Goal: Task Accomplishment & Management: Complete application form

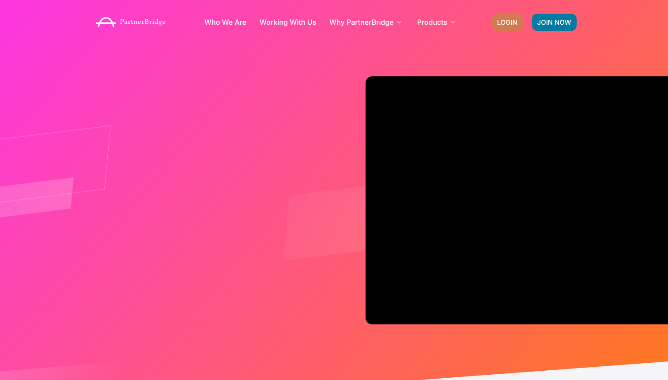
drag, startPoint x: 480, startPoint y: 27, endPoint x: 508, endPoint y: 22, distance: 28.0
click at [494, 25] on div "Who We Are Working With Us Why PartnerBridge For Our Clients For Solutions Part…" at bounding box center [334, 21] width 494 height 35
click at [508, 22] on span "LOGIN" at bounding box center [507, 22] width 20 height 7
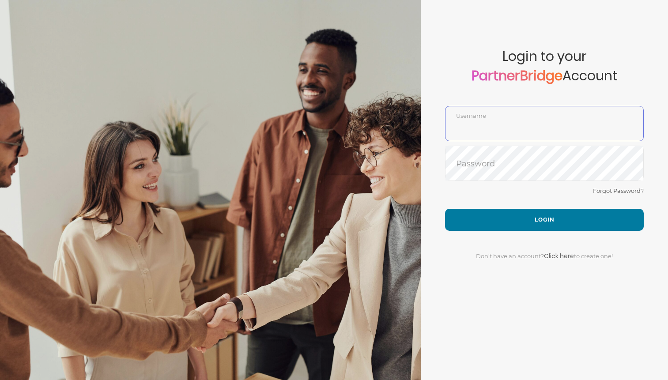
type input "DemoUser"
click at [556, 131] on input "DemoUser" at bounding box center [544, 130] width 198 height 21
click at [467, 182] on form "Account created successfully! Please enter your username and password below to …" at bounding box center [544, 190] width 247 height 380
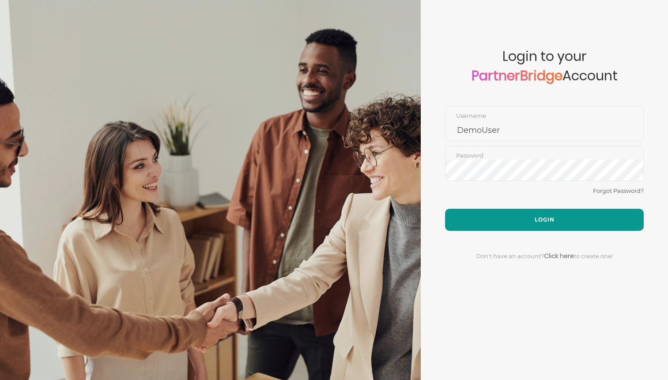
drag, startPoint x: 477, startPoint y: 203, endPoint x: 480, endPoint y: 210, distance: 8.0
click at [478, 204] on div "Forgot Password?" at bounding box center [544, 196] width 199 height 23
click at [482, 214] on button "Login" at bounding box center [544, 220] width 199 height 22
type input "DemoUser"
click at [498, 225] on button "Login" at bounding box center [544, 220] width 199 height 22
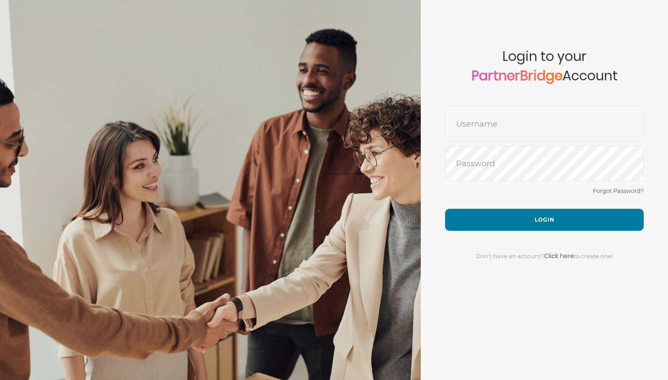
type input "DemoUser"
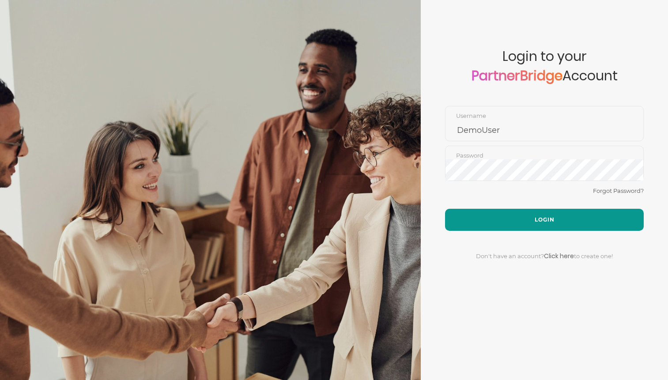
click at [547, 219] on button "Login" at bounding box center [544, 220] width 199 height 22
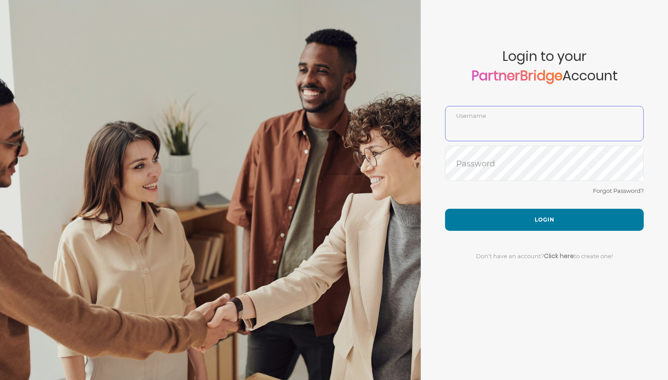
type input "DemoUser"
click at [528, 199] on div "Forgot Password?" at bounding box center [544, 196] width 199 height 23
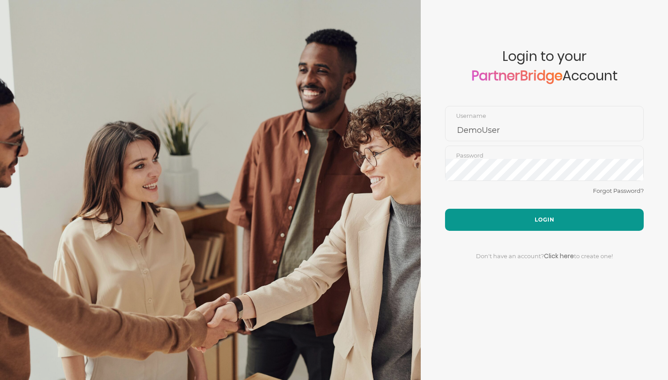
drag, startPoint x: 532, startPoint y: 219, endPoint x: 527, endPoint y: 214, distance: 7.8
click at [532, 219] on button "Login" at bounding box center [544, 220] width 199 height 22
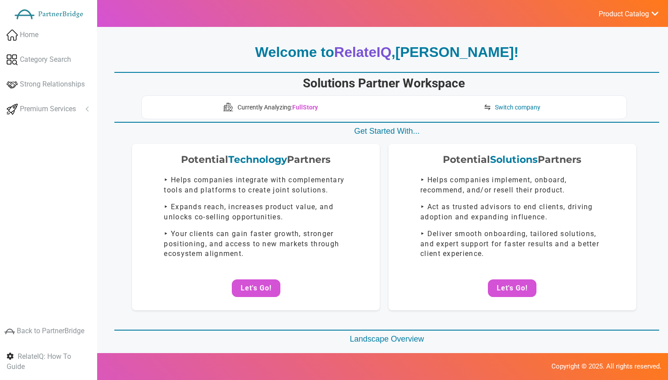
click at [622, 19] on ul "Product Catalog RelateIQ - Premium Precision Insights - Launch DataStream - Upg…" at bounding box center [628, 13] width 79 height 27
click at [623, 16] on span "Product Catalog" at bounding box center [624, 14] width 50 height 9
click at [588, 88] on link "Log Out" at bounding box center [607, 94] width 104 height 18
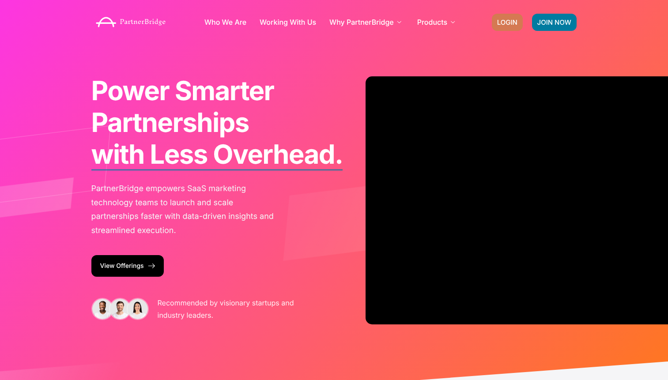
click at [506, 21] on span "LOGIN" at bounding box center [507, 22] width 20 height 7
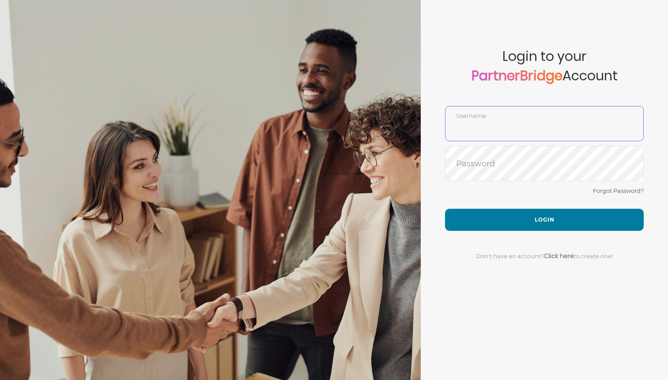
type input "DemoUser"
click at [490, 97] on span "Login to your PartnerBridge Account" at bounding box center [544, 77] width 199 height 57
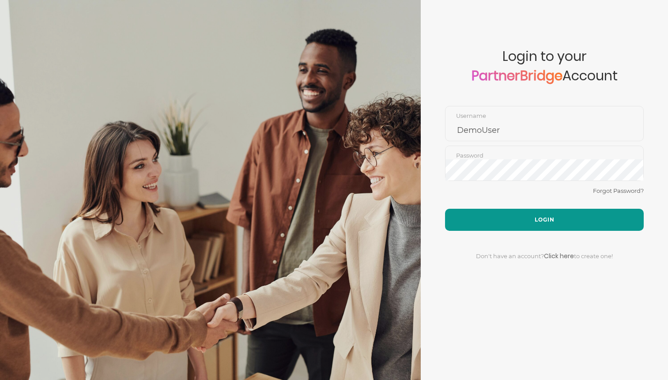
click at [530, 215] on button "Login" at bounding box center [544, 220] width 199 height 22
drag, startPoint x: 530, startPoint y: 215, endPoint x: 522, endPoint y: 214, distance: 7.6
click at [527, 214] on button "Login" at bounding box center [544, 220] width 199 height 22
type input "DemoUser"
click at [534, 215] on button "Login" at bounding box center [544, 220] width 199 height 22
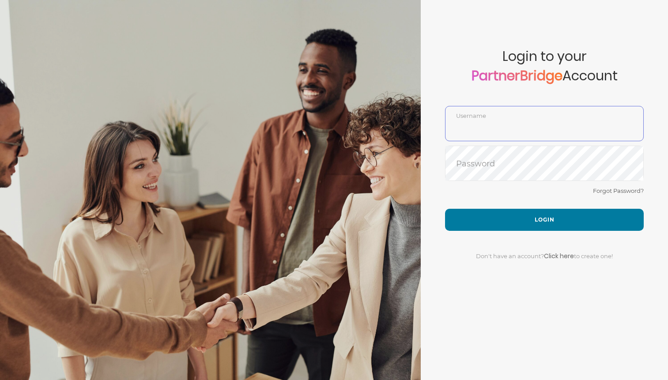
type input "DemoUser"
click at [519, 232] on div "Don't have an account? Click here to create one!" at bounding box center [544, 251] width 199 height 40
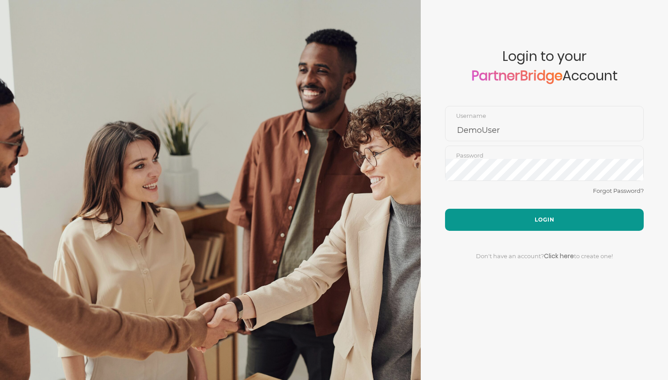
click at [530, 222] on button "Login" at bounding box center [544, 220] width 199 height 22
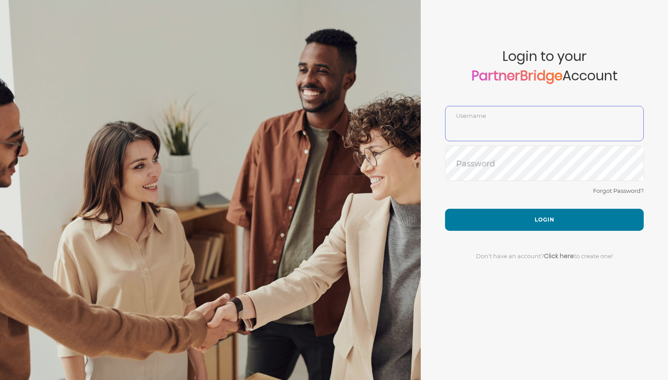
type input "DemoUser"
click at [540, 204] on div "Forgot Password?" at bounding box center [544, 196] width 199 height 23
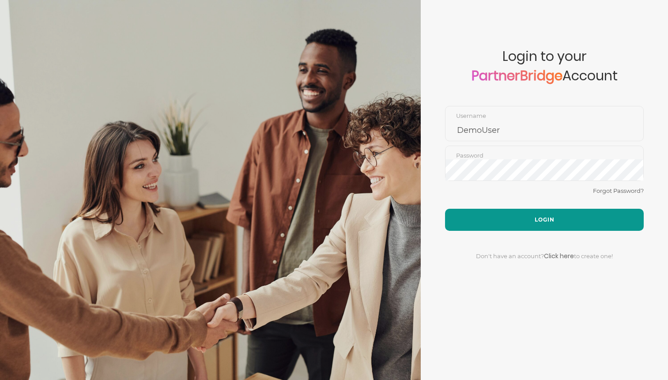
click at [541, 214] on button "Login" at bounding box center [544, 220] width 199 height 22
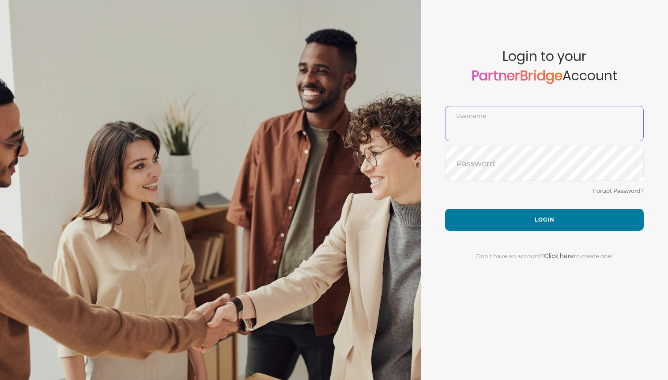
type input "DemoUser"
click at [544, 204] on div "Forgot Password?" at bounding box center [544, 196] width 199 height 23
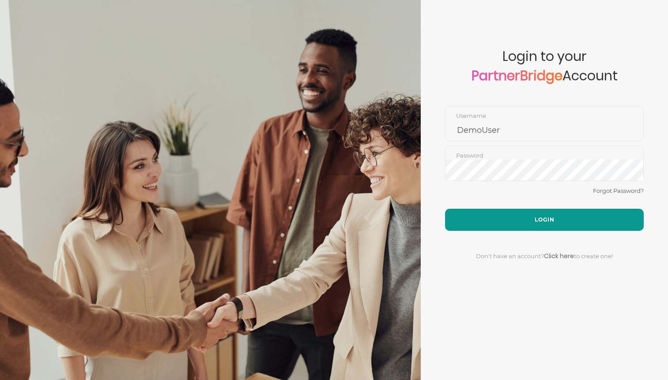
click at [548, 217] on button "Login" at bounding box center [544, 220] width 199 height 22
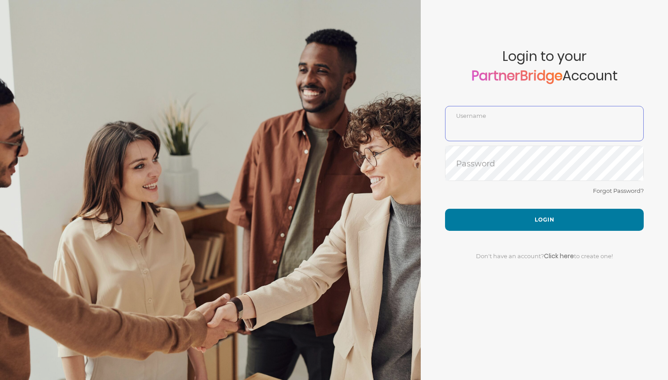
type input "DemoUser"
click at [535, 205] on div "Forgot Password?" at bounding box center [544, 196] width 199 height 23
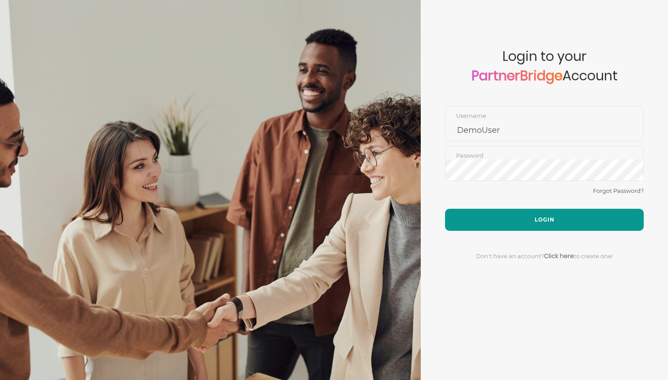
click at [542, 216] on button "Login" at bounding box center [544, 220] width 199 height 22
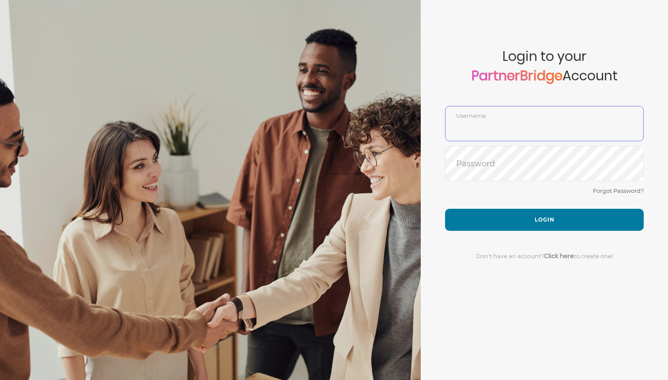
type input "DemoUser"
drag, startPoint x: 534, startPoint y: 185, endPoint x: 539, endPoint y: 198, distance: 14.3
click at [534, 185] on div "Forgot Password?" at bounding box center [544, 196] width 199 height 23
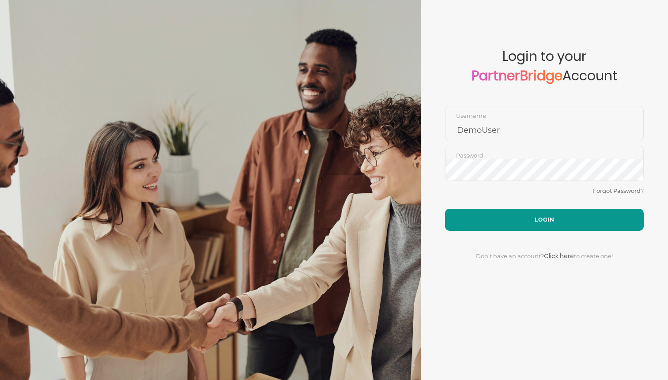
click at [543, 211] on button "Login" at bounding box center [544, 220] width 199 height 22
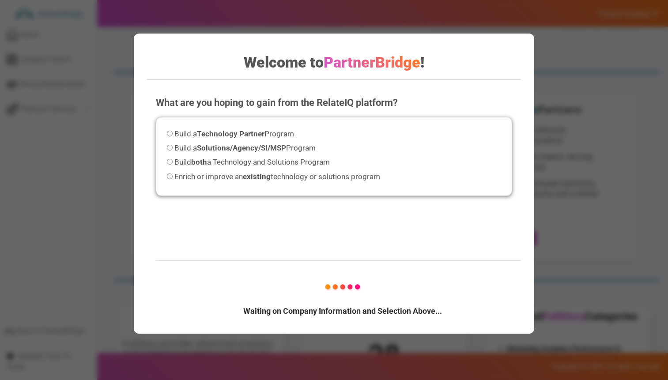
click at [255, 131] on strong "Technology Partner" at bounding box center [231, 133] width 68 height 9
click at [173, 131] on input "Build a Technology Partner Program" at bounding box center [170, 134] width 6 height 6
radio input "true"
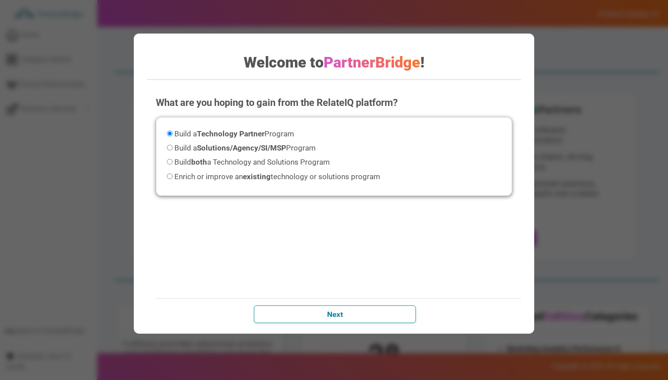
click at [386, 308] on input "Next" at bounding box center [335, 314] width 162 height 18
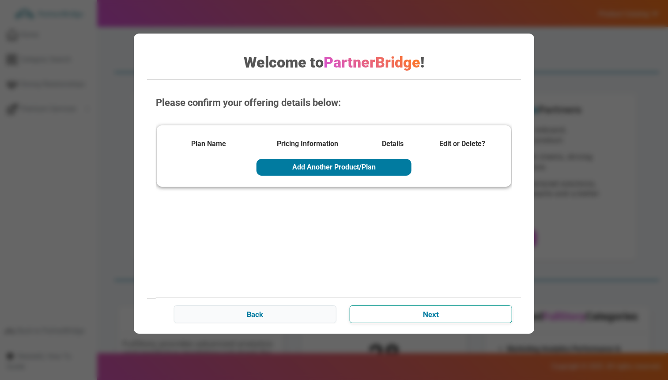
click at [444, 314] on input "Next" at bounding box center [431, 314] width 162 height 18
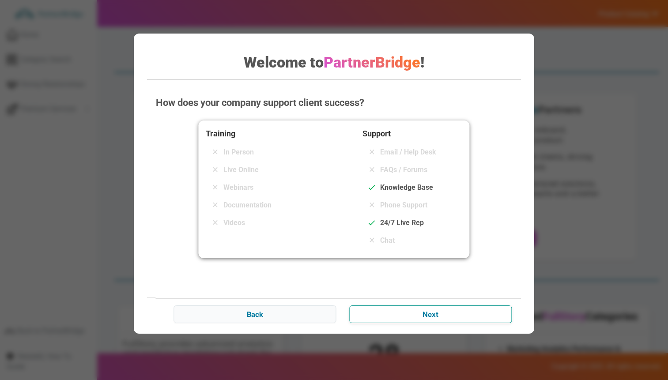
click at [458, 313] on input "Next" at bounding box center [430, 314] width 162 height 18
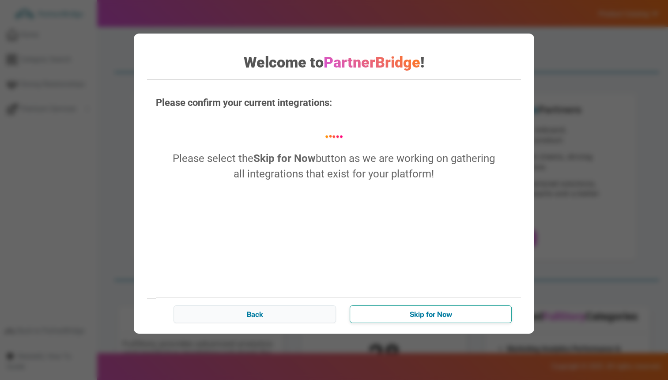
click at [442, 312] on input "Skip for Now" at bounding box center [431, 314] width 162 height 18
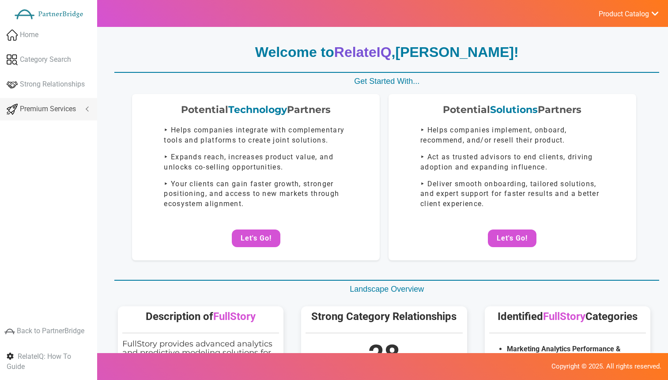
click at [44, 102] on link "Premium Services" at bounding box center [48, 109] width 97 height 23
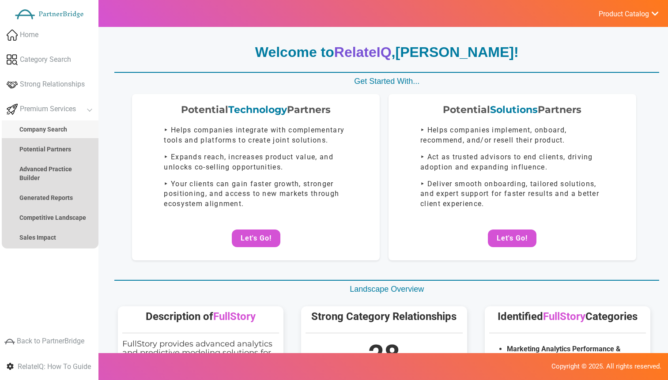
click at [52, 129] on strong "Company Search" at bounding box center [43, 129] width 48 height 7
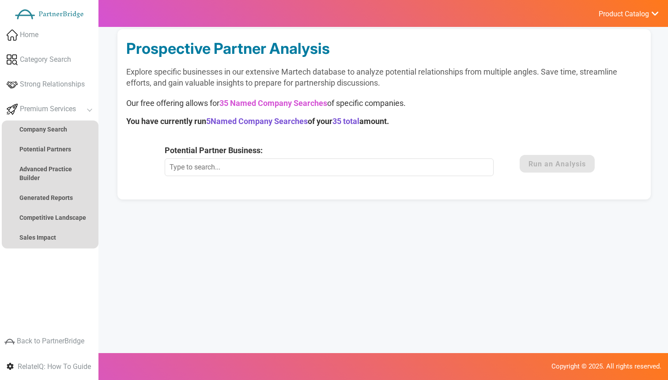
click at [621, 15] on span "Product Catalog" at bounding box center [624, 14] width 50 height 9
click at [599, 85] on link "Log Out" at bounding box center [607, 94] width 104 height 18
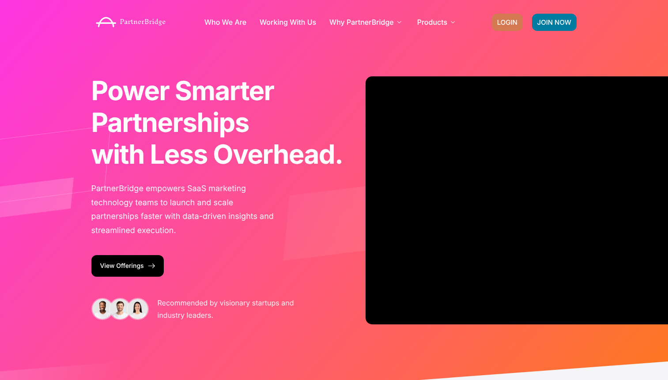
click at [504, 21] on span "LOGIN" at bounding box center [507, 22] width 20 height 7
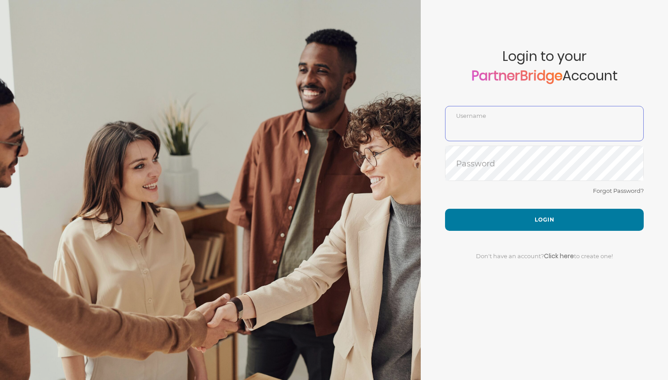
type input "DemoUser"
click at [565, 205] on div "Forgot Password?" at bounding box center [544, 196] width 199 height 23
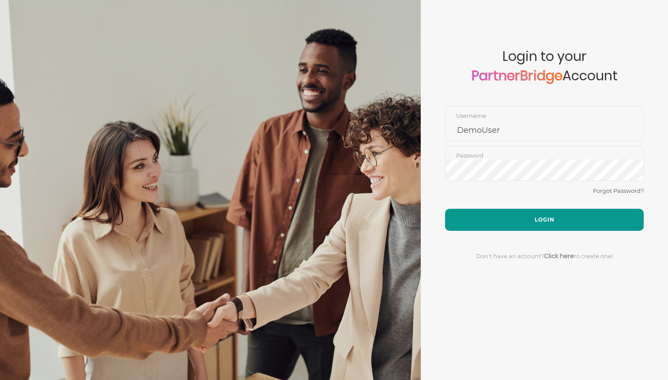
click at [557, 215] on button "Login" at bounding box center [544, 220] width 199 height 22
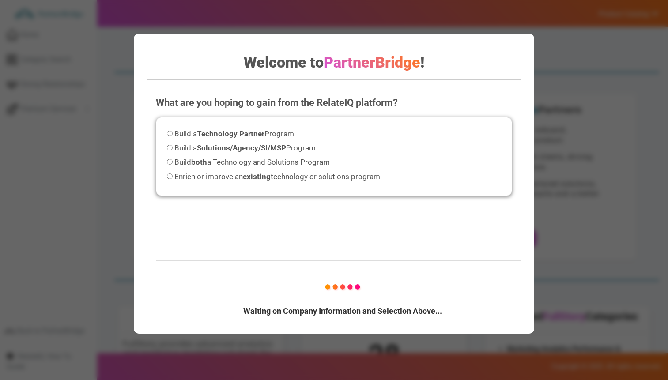
click at [562, 29] on div "Welcome to PartnerBridge ! What are you hoping to gain from the RelateIQ platfo…" at bounding box center [334, 190] width 668 height 380
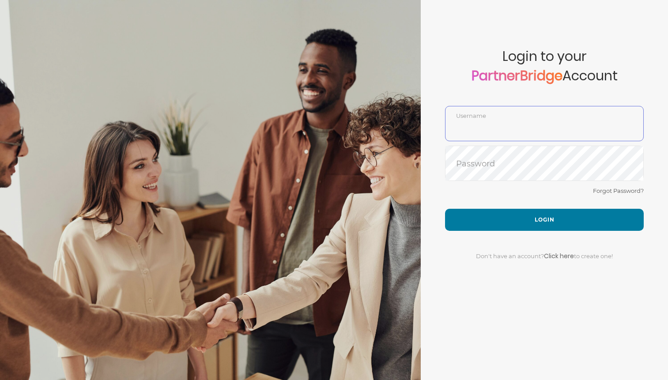
type input "DemoUser"
click at [539, 201] on div "Forgot Password?" at bounding box center [544, 196] width 199 height 23
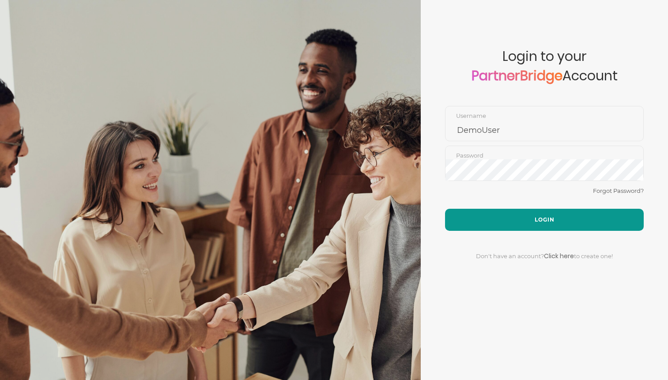
click at [543, 215] on button "Login" at bounding box center [544, 220] width 199 height 22
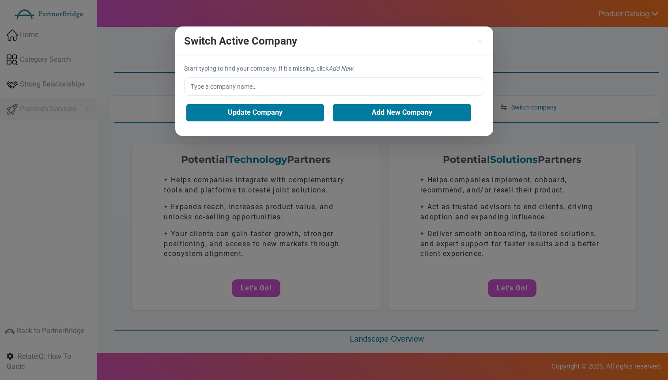
click at [454, 166] on div "Switch Active Company × Start typing to find your company. If it’s missing, cli…" at bounding box center [334, 190] width 668 height 380
click at [478, 37] on button "×" at bounding box center [413, 41] width 138 height 9
drag, startPoint x: 479, startPoint y: 38, endPoint x: 498, endPoint y: 46, distance: 21.6
click at [479, 38] on button "×" at bounding box center [413, 41] width 138 height 9
click at [482, 41] on div "Switch Active Company ×" at bounding box center [334, 41] width 318 height 30
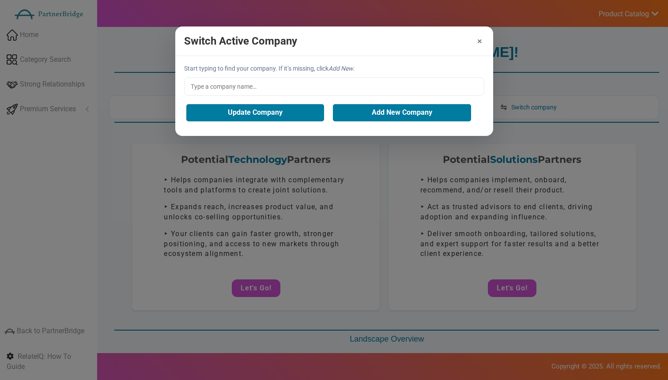
click at [482, 41] on div "Switch Active Company ×" at bounding box center [334, 41] width 318 height 30
click at [479, 41] on button "×" at bounding box center [413, 41] width 138 height 9
drag, startPoint x: 479, startPoint y: 41, endPoint x: 494, endPoint y: 41, distance: 15.0
click at [479, 41] on button "×" at bounding box center [413, 41] width 138 height 9
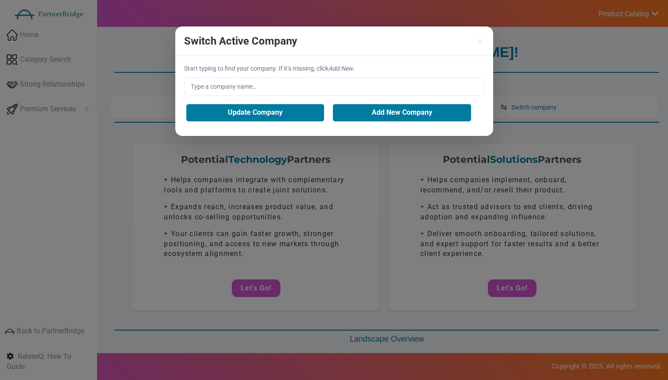
click at [555, 45] on div "Switch Active Company × Start typing to find your company. If it’s missing, cli…" at bounding box center [334, 190] width 668 height 380
click at [249, 34] on div "Switch Active Company ×" at bounding box center [334, 41] width 318 height 30
click at [270, 44] on h3 "Switch Active Company" at bounding box center [240, 40] width 113 height 11
drag, startPoint x: 270, startPoint y: 44, endPoint x: 192, endPoint y: 41, distance: 77.8
click at [192, 41] on h3 "Switch Active Company" at bounding box center [240, 40] width 113 height 11
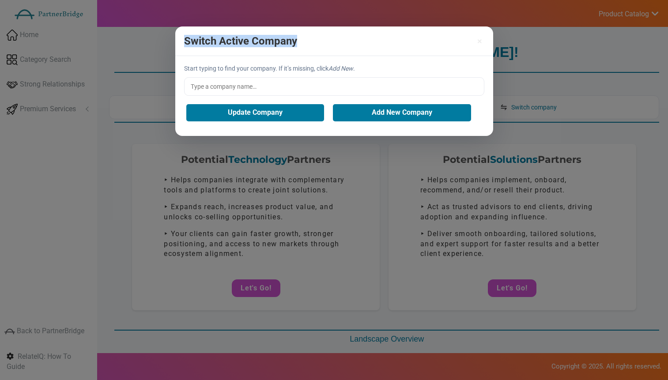
copy h3 "Switch Active Company"
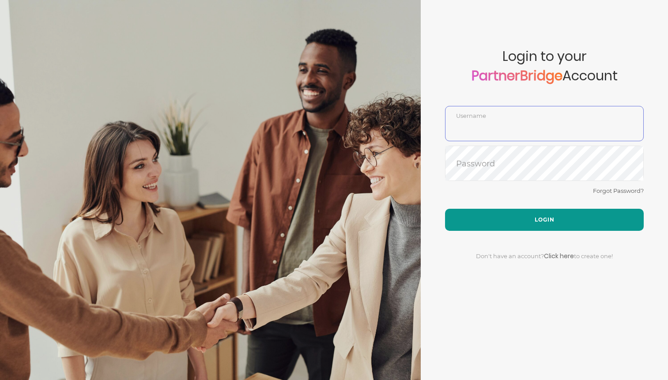
type input "DemoUser"
click at [535, 218] on button "Login" at bounding box center [544, 220] width 199 height 22
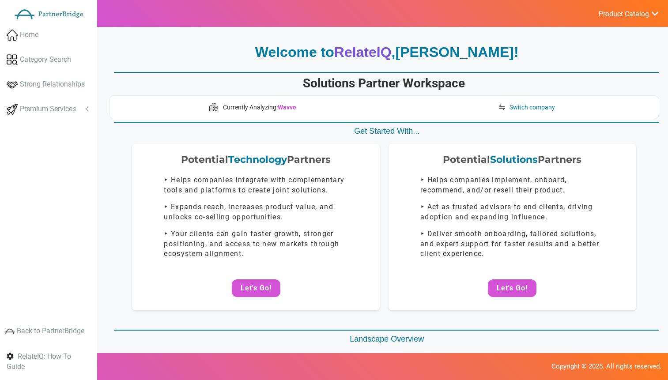
scroll to position [4, 0]
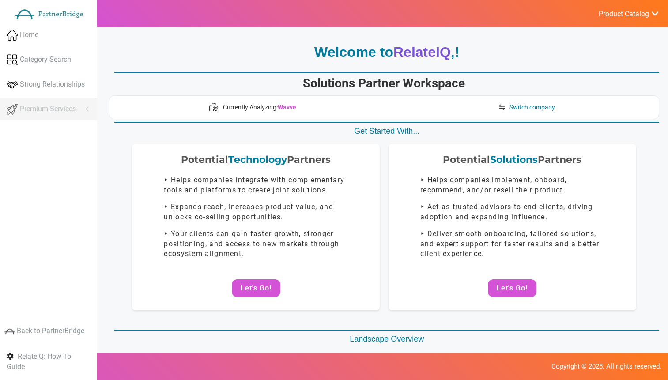
scroll to position [4, 0]
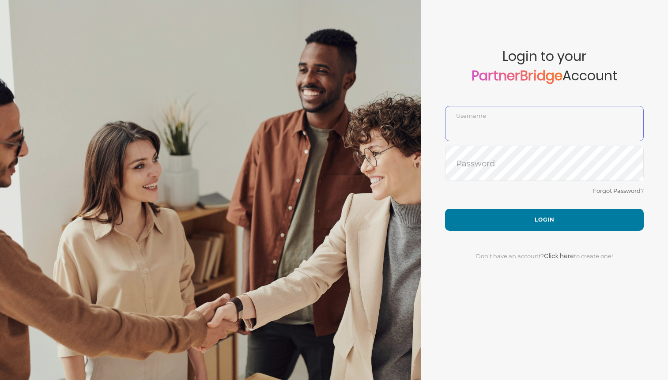
type input "DemoUser"
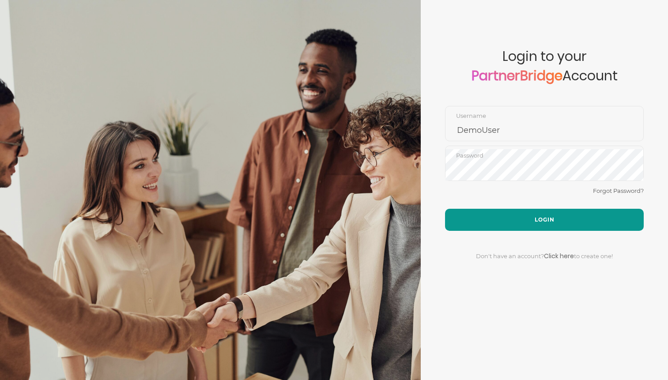
click at [539, 206] on div "Forgot Password?" at bounding box center [544, 196] width 199 height 23
drag, startPoint x: 541, startPoint y: 211, endPoint x: 532, endPoint y: 198, distance: 15.9
click at [541, 211] on button "Login" at bounding box center [544, 220] width 199 height 22
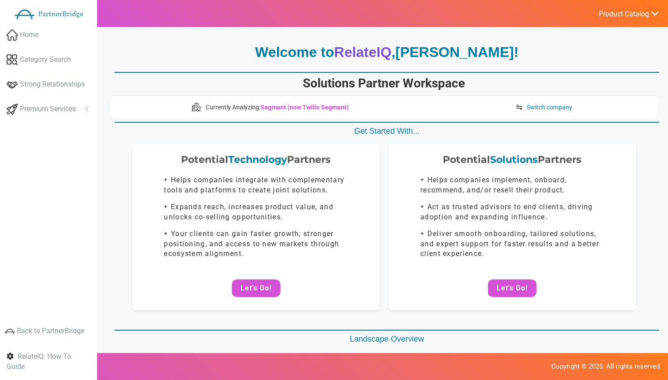
drag, startPoint x: 605, startPoint y: 5, endPoint x: 605, endPoint y: 14, distance: 8.4
click at [605, 5] on ul "Product Catalog RelateIQ - Premium Precision Insights - Launch DataStream - Upg…" at bounding box center [628, 13] width 79 height 27
click at [606, 19] on link "Product Catalog" at bounding box center [624, 14] width 70 height 12
click at [579, 98] on link "Log Out" at bounding box center [607, 94] width 104 height 18
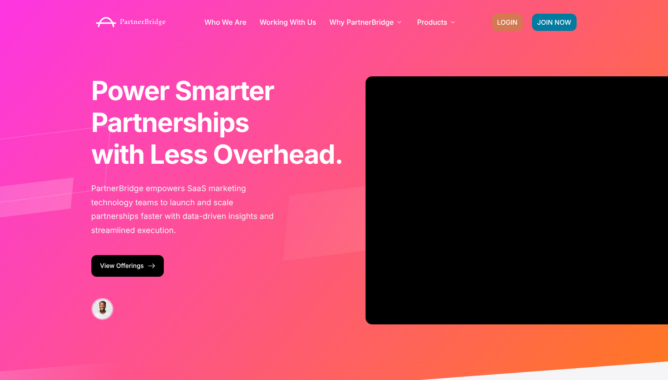
click at [499, 17] on link "LOGIN" at bounding box center [507, 22] width 31 height 17
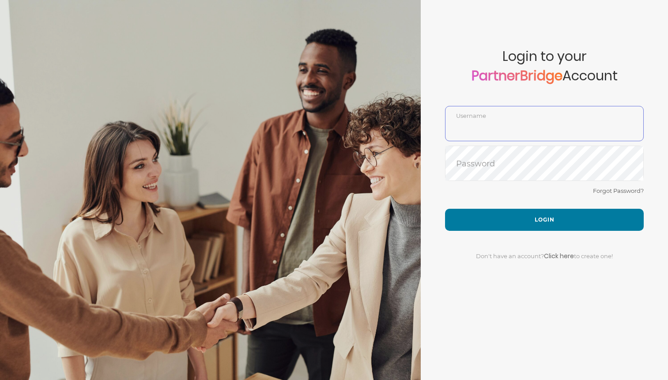
type input "DemoUser"
click at [543, 186] on div "Forgot Password?" at bounding box center [544, 196] width 199 height 23
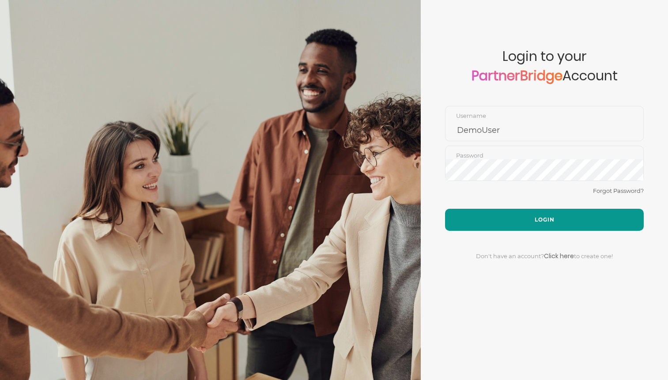
click at [542, 205] on div "Forgot Password?" at bounding box center [544, 196] width 199 height 23
click at [543, 212] on button "Login" at bounding box center [544, 220] width 199 height 22
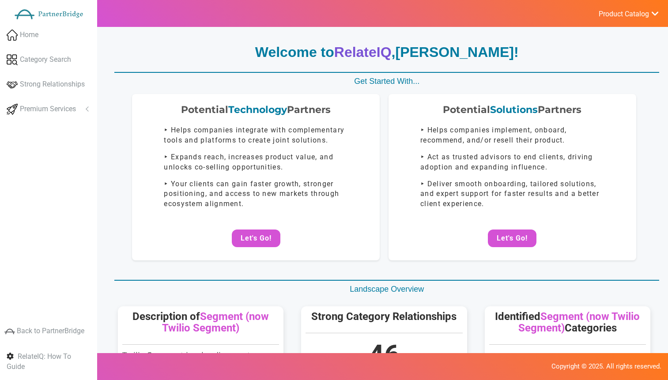
click at [623, 13] on span "Product Catalog" at bounding box center [624, 14] width 50 height 9
click at [595, 89] on link "Log Out" at bounding box center [607, 94] width 104 height 18
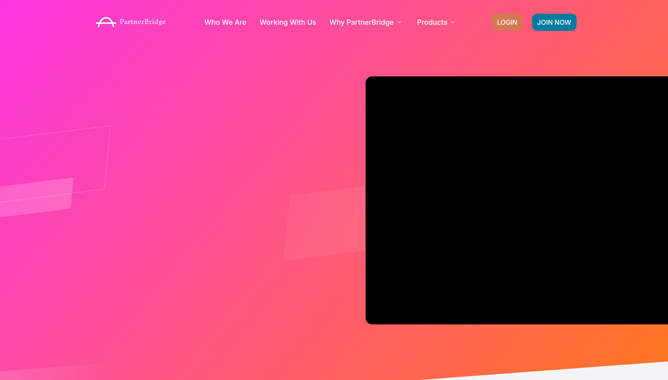
click at [496, 17] on link "LOGIN" at bounding box center [507, 22] width 31 height 17
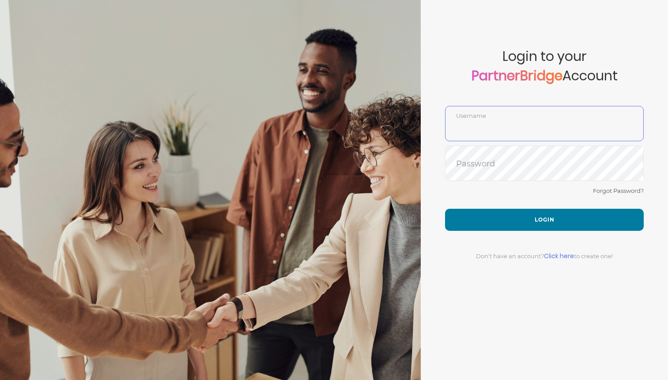
type input "DemoUser"
click at [572, 253] on link "Click here" at bounding box center [559, 256] width 30 height 9
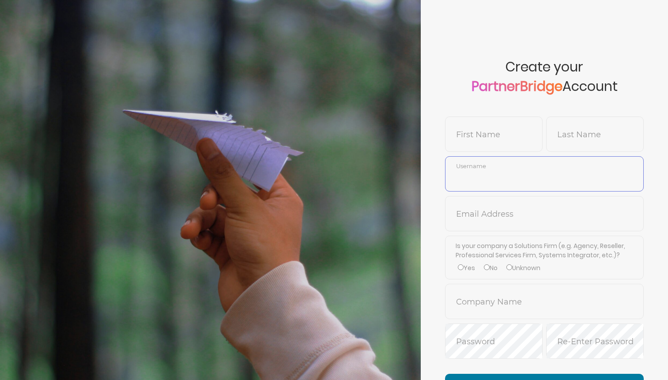
type input "DemoUser"
click at [501, 211] on input "text" at bounding box center [544, 220] width 198 height 21
type input "[EMAIL_ADDRESS][DOMAIN_NAME]"
click at [530, 284] on span "Company Name" at bounding box center [544, 301] width 199 height 35
drag, startPoint x: 532, startPoint y: 201, endPoint x: 533, endPoint y: 210, distance: 9.3
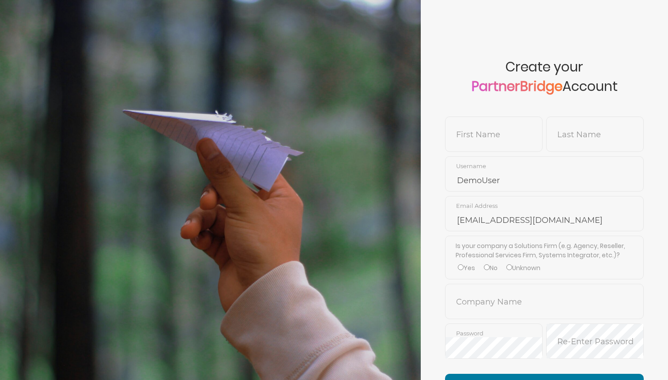
click at [533, 201] on span "no-reply@thryv.com Email Address" at bounding box center [544, 213] width 199 height 35
type input "DemoUser"
click at [511, 210] on input "text" at bounding box center [544, 220] width 198 height 21
type input "[EMAIL_ADDRESS][DOMAIN_NAME]"
click at [479, 298] on input "text" at bounding box center [544, 308] width 198 height 21
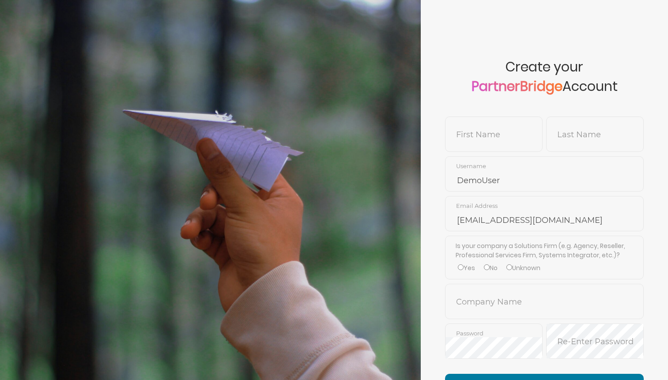
click at [508, 153] on div "First Name" at bounding box center [494, 137] width 98 height 40
click at [505, 142] on input "text" at bounding box center [493, 140] width 97 height 21
click at [522, 298] on input "text" at bounding box center [544, 308] width 198 height 21
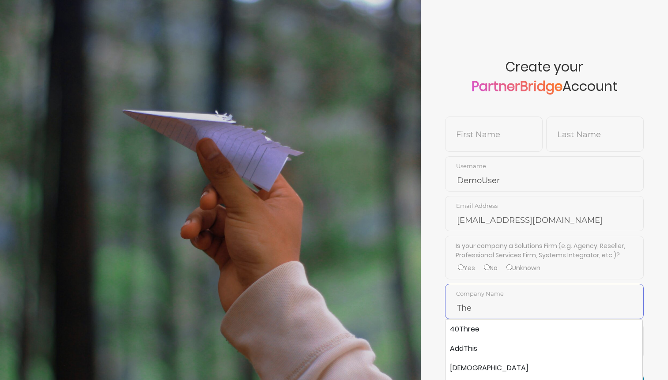
type input "The"
click at [523, 143] on input "text" at bounding box center [493, 140] width 97 height 21
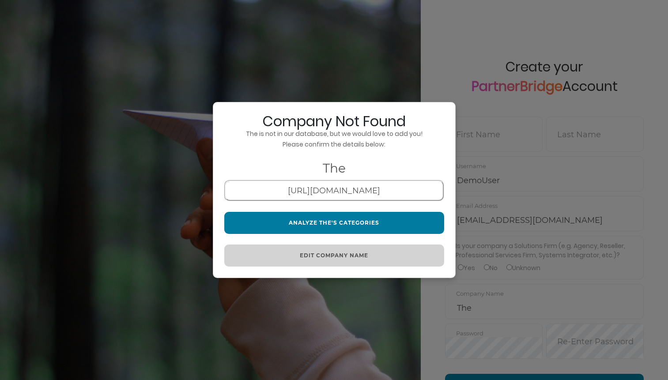
click at [325, 252] on button "Edit Company Name" at bounding box center [334, 256] width 220 height 22
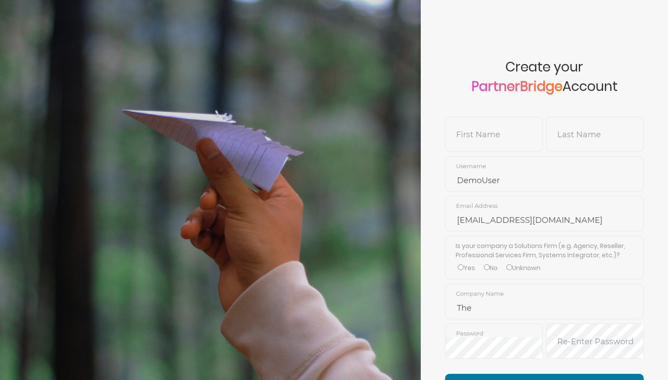
click at [513, 191] on span "DemoUser Username" at bounding box center [544, 173] width 199 height 35
